Goal: Task Accomplishment & Management: Complete application form

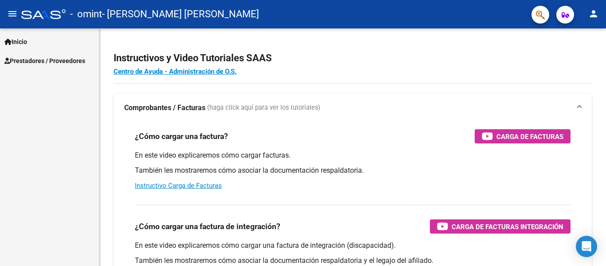
click at [23, 58] on span "Prestadores / Proveedores" at bounding box center [44, 61] width 81 height 10
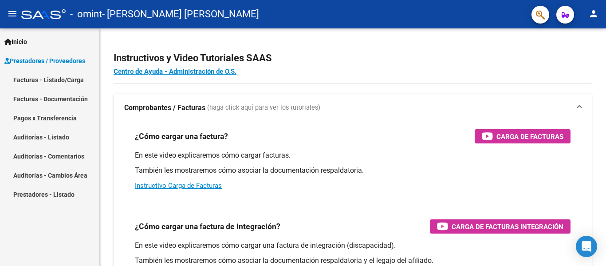
click at [41, 76] on link "Facturas - Listado/Carga" at bounding box center [49, 79] width 99 height 19
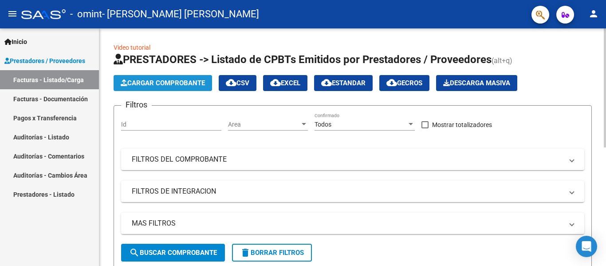
click at [138, 85] on span "Cargar Comprobante" at bounding box center [163, 83] width 84 height 8
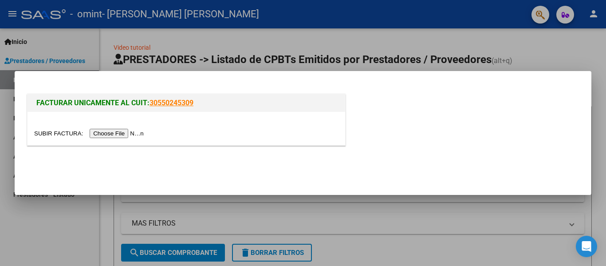
click at [120, 130] on input "file" at bounding box center [90, 133] width 112 height 9
click at [546, 60] on div at bounding box center [303, 133] width 606 height 266
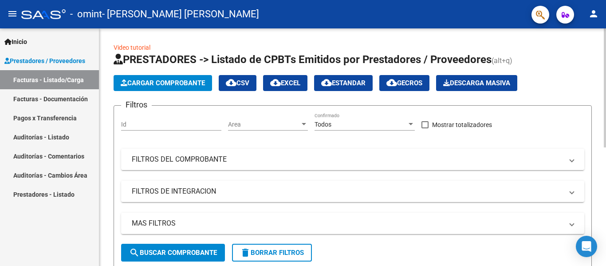
click at [142, 79] on span "Cargar Comprobante" at bounding box center [163, 83] width 84 height 8
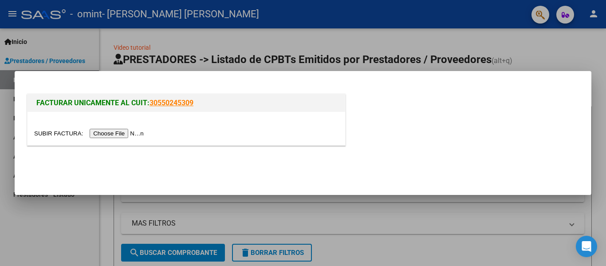
click at [133, 134] on input "file" at bounding box center [90, 133] width 112 height 9
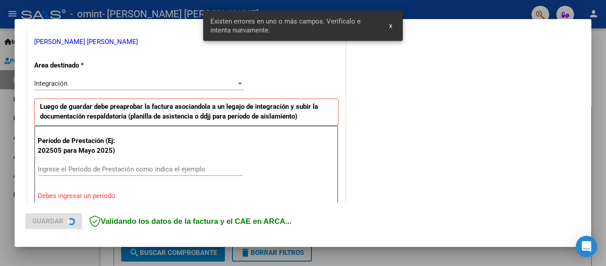
scroll to position [206, 0]
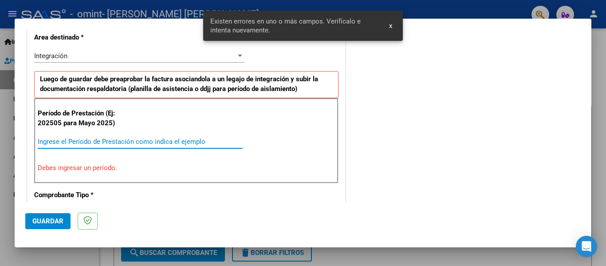
click at [141, 140] on input "Ingrese el Período de Prestación como indica el ejemplo" at bounding box center [140, 142] width 205 height 8
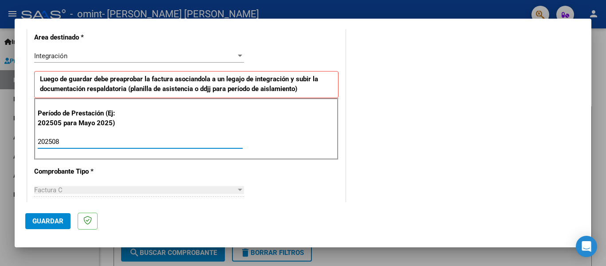
type input "202508"
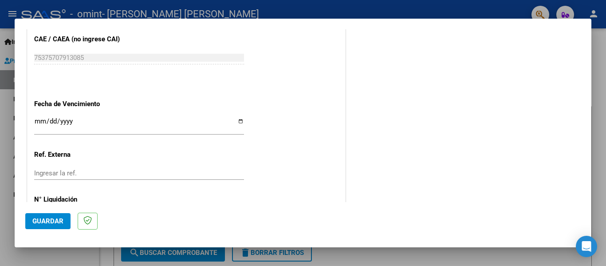
scroll to position [566, 0]
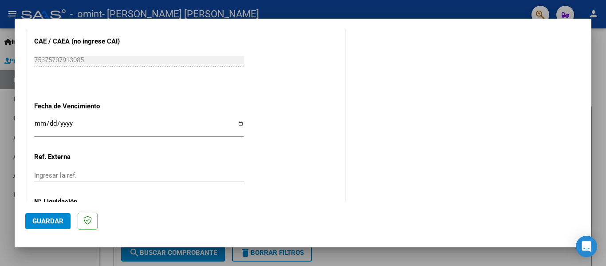
click at [240, 127] on input "Ingresar la fecha" at bounding box center [139, 127] width 210 height 14
click at [239, 125] on input "Ingresar la fecha" at bounding box center [139, 127] width 210 height 14
type input "[DATE]"
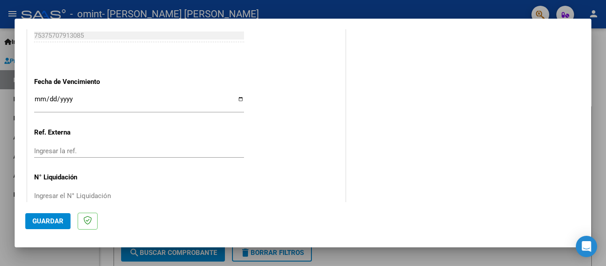
scroll to position [604, 0]
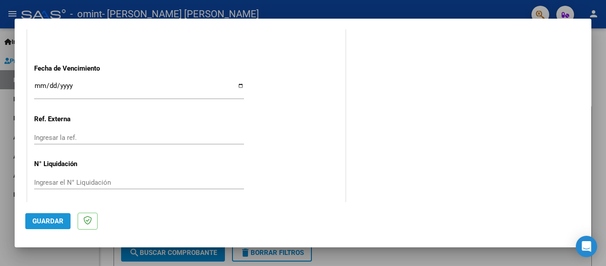
click at [41, 217] on button "Guardar" at bounding box center [47, 221] width 45 height 16
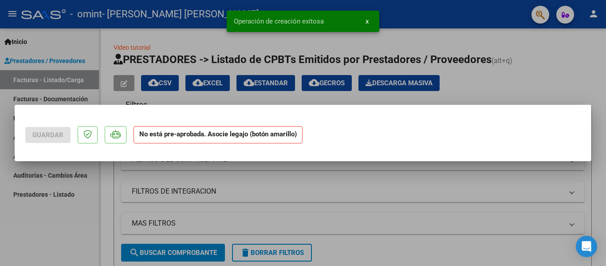
scroll to position [0, 0]
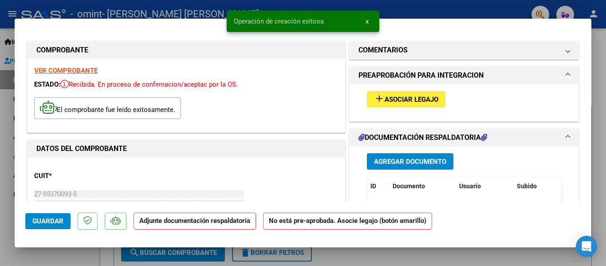
click at [374, 99] on mat-icon "add" at bounding box center [379, 98] width 11 height 11
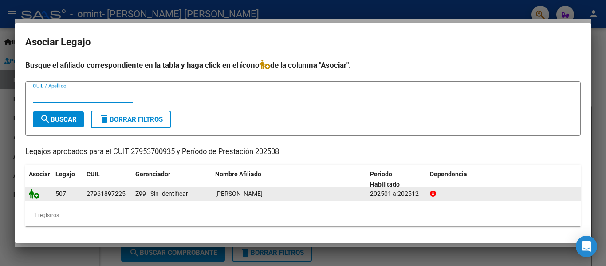
click at [36, 194] on icon at bounding box center [34, 194] width 11 height 10
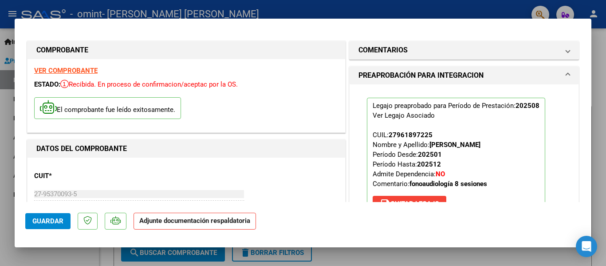
drag, startPoint x: 583, startPoint y: 55, endPoint x: 587, endPoint y: 71, distance: 16.0
click at [587, 70] on mat-dialog-content "COMPROBANTE VER COMPROBANTE ESTADO: Recibida. En proceso de confirmacion/acepta…" at bounding box center [303, 115] width 577 height 173
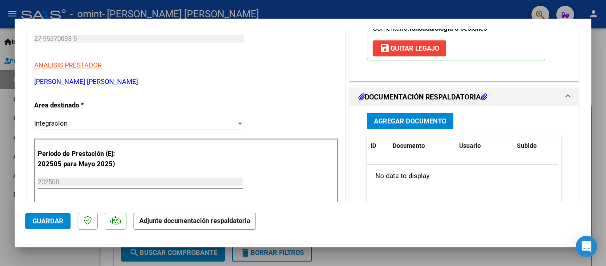
scroll to position [151, 0]
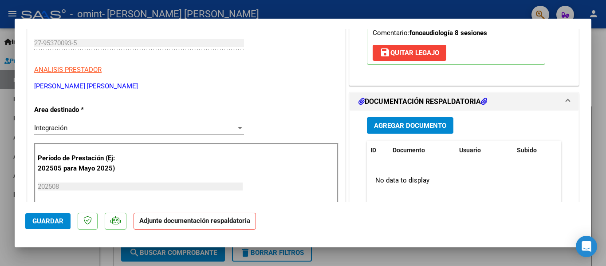
click at [413, 124] on span "Agregar Documento" at bounding box center [410, 126] width 72 height 8
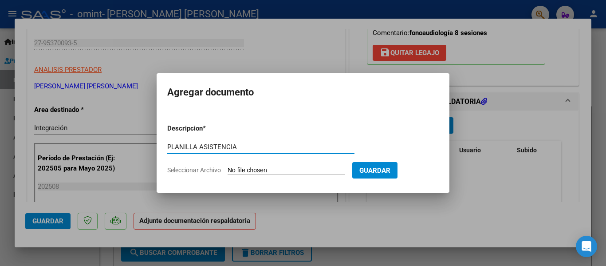
type input "PLANILLA ASISTENCIA"
click at [330, 166] on input "Seleccionar Archivo" at bounding box center [287, 170] width 118 height 8
type input "C:\fakepath\planilla Asistencia [PERSON_NAME] Agos25 .pdf"
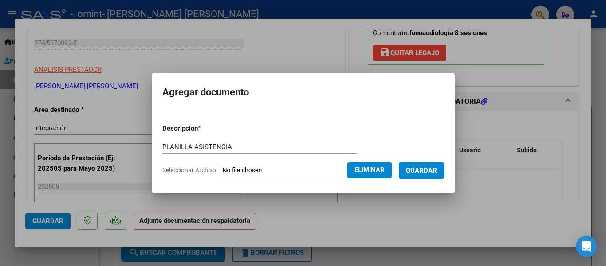
click at [428, 169] on span "Guardar" at bounding box center [421, 170] width 31 height 8
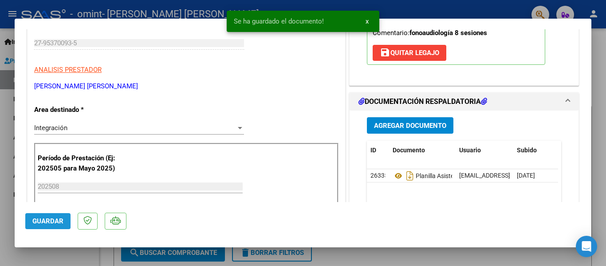
click at [49, 222] on span "Guardar" at bounding box center [47, 221] width 31 height 8
